Goal: Download file/media

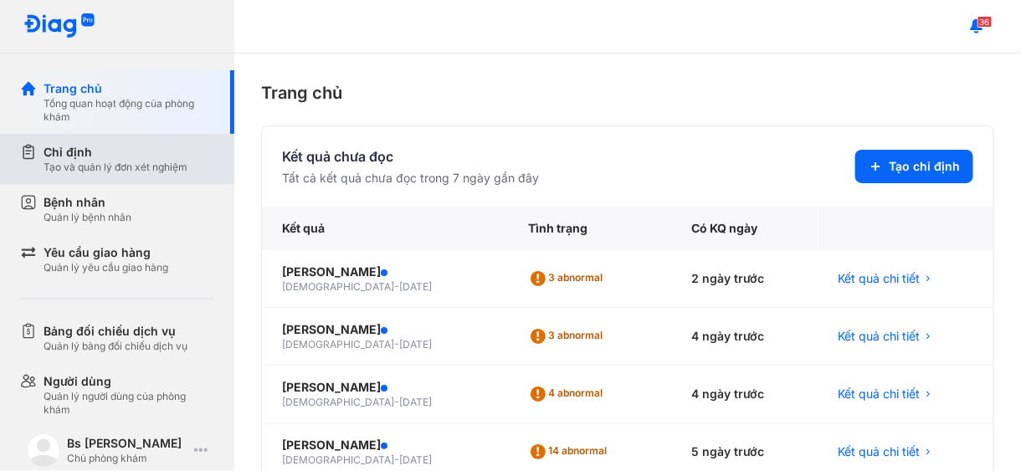
click at [131, 167] on div "Tạo và quản lý đơn xét nghiệm" at bounding box center [116, 167] width 144 height 13
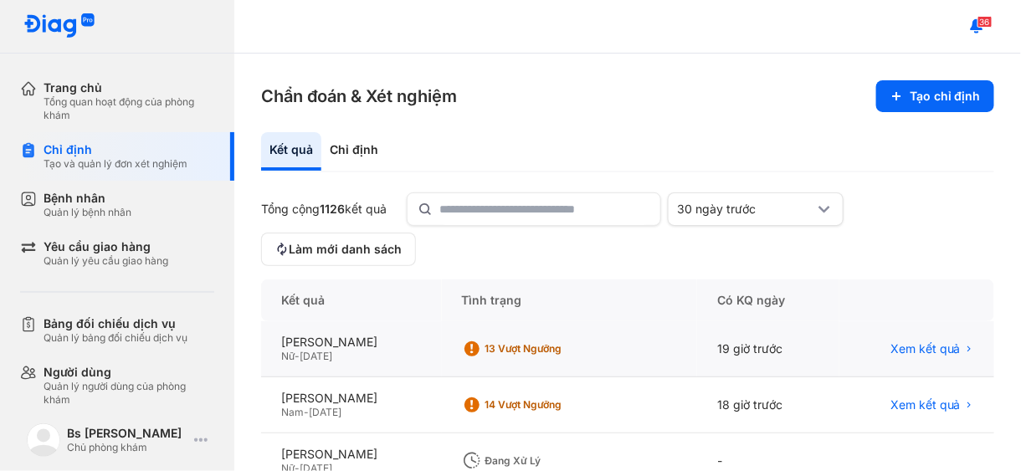
click at [351, 331] on div "BÙI TRẦN THỊ BẢO TRÂM Nữ - 01/01/1989" at bounding box center [351, 349] width 181 height 56
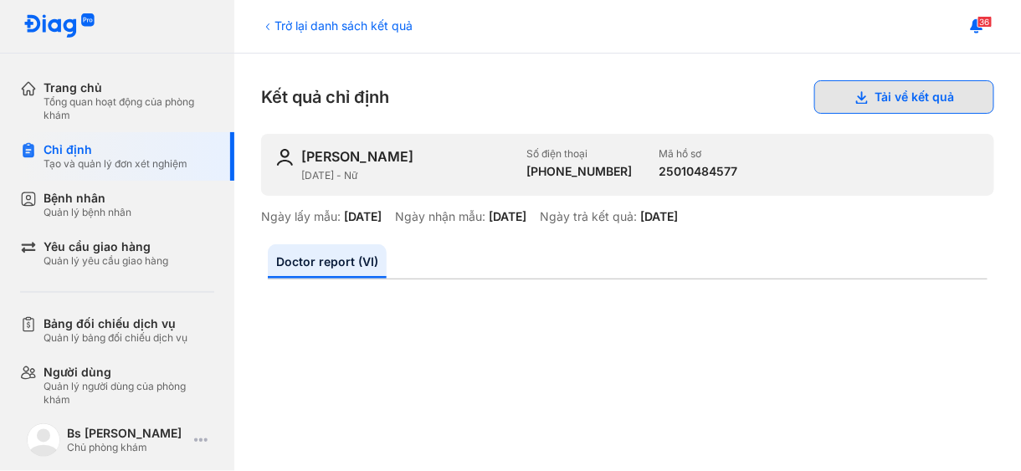
click at [864, 95] on button "Tải về kết quả" at bounding box center [904, 96] width 180 height 33
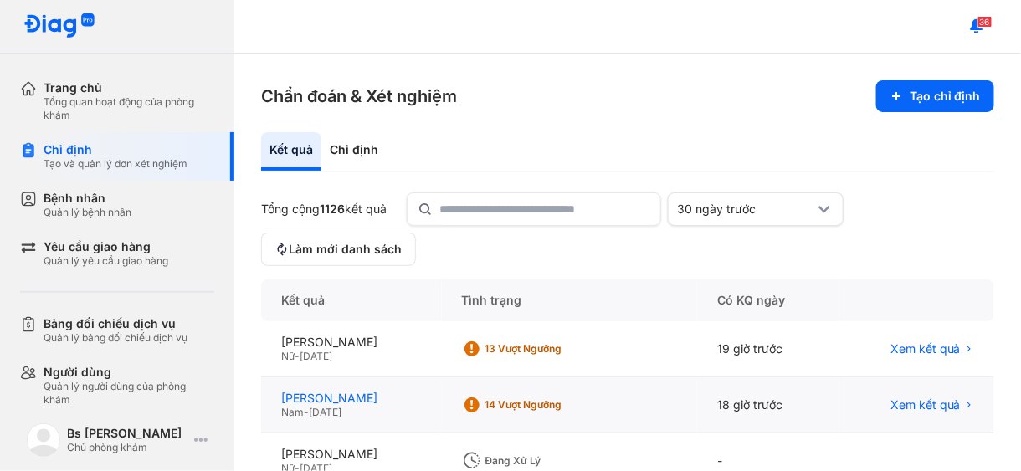
click at [372, 394] on div "[PERSON_NAME]" at bounding box center [351, 398] width 141 height 15
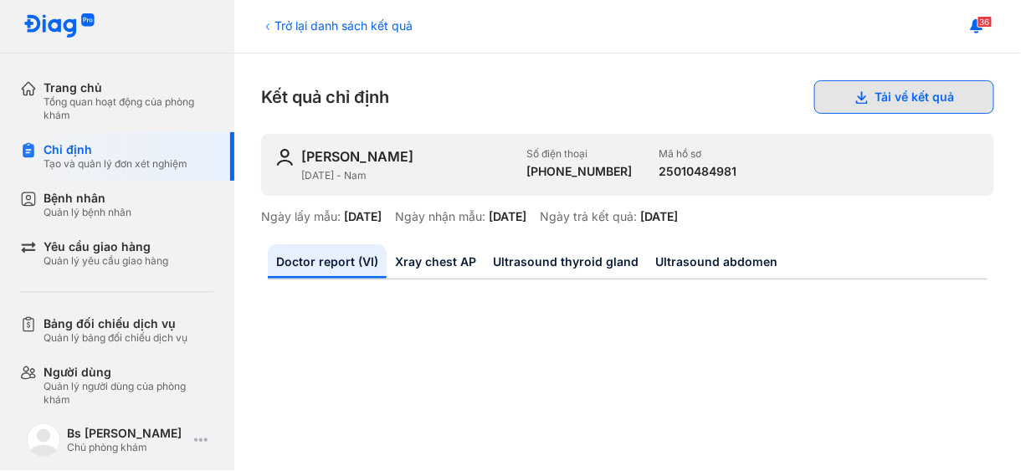
click at [858, 96] on button "Tải về kết quả" at bounding box center [904, 96] width 180 height 33
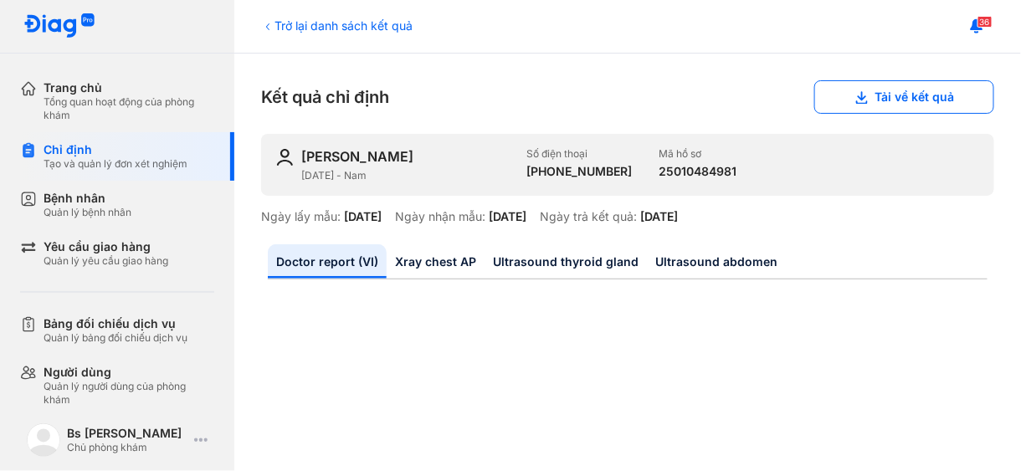
scroll to position [84, 0]
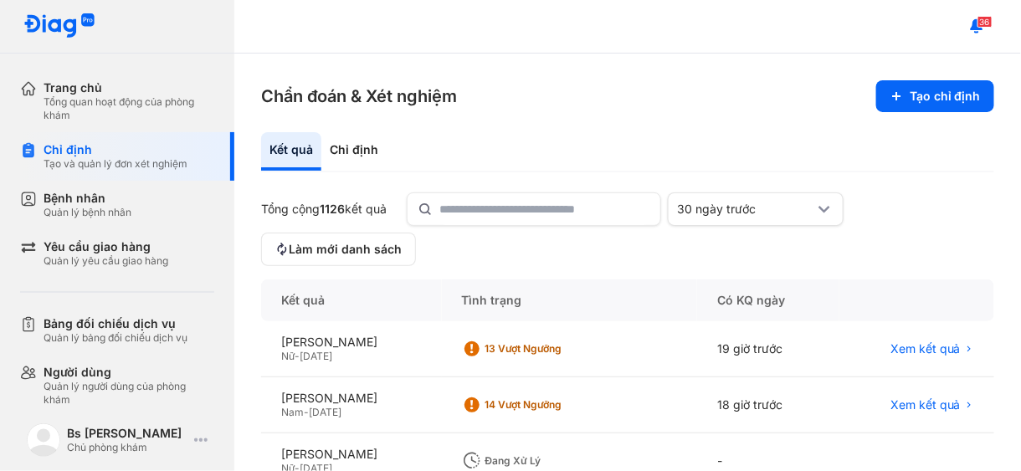
scroll to position [167, 0]
